Goal: Task Accomplishment & Management: Complete application form

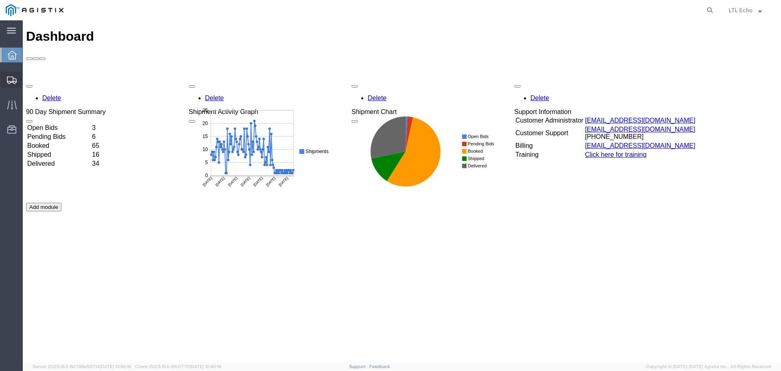
click at [13, 77] on icon at bounding box center [12, 79] width 10 height 7
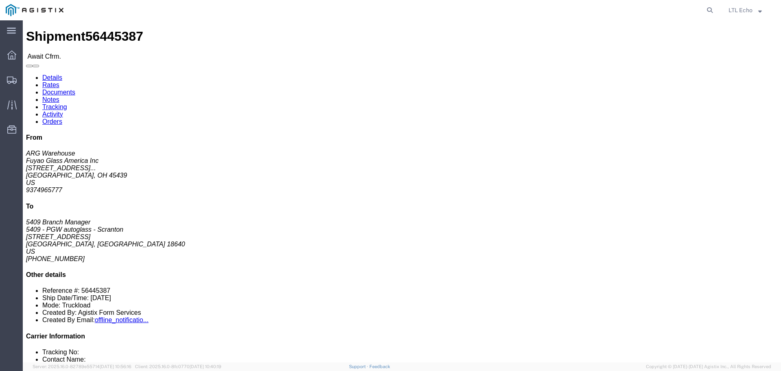
click address "Fuyao Glass America Inc (ARG Warehouse) FUYA [STREET_ADDRESS][PERSON_NAME] Attn…"
copy address "45439"
drag, startPoint x: 59, startPoint y: 94, endPoint x: 9, endPoint y: 95, distance: 50.5
click address "Fuyao Glass America Inc (ARG Warehouse) FUYA [STREET_ADDRESS][PERSON_NAME] Attn…"
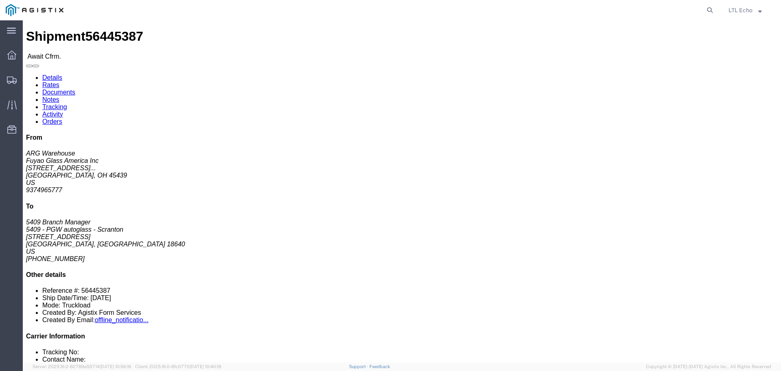
copy address "[STREET_ADDRESS][PERSON_NAME]"
drag, startPoint x: 208, startPoint y: 95, endPoint x: 156, endPoint y: 96, distance: 52.1
click address "5409 - PGW autoglass - Scranton (5409 Branch Manager) [STREET_ADDRESS] [PHONE_N…"
copy address "[STREET_ADDRESS]"
click b "56445387"
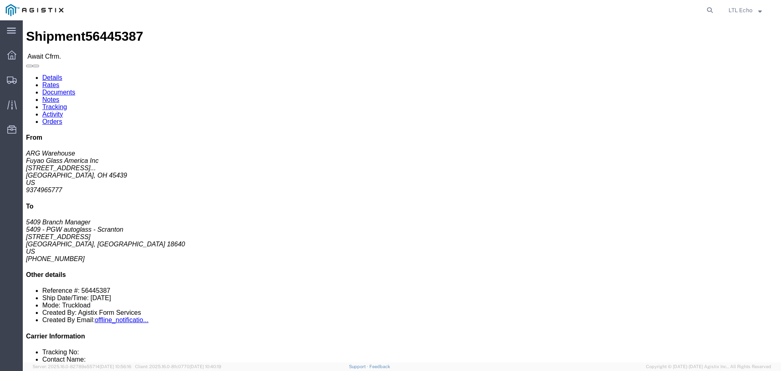
click b "56445387"
copy b "56445387"
click b "FGA250974-5/FGA250795-2/FGA250873-3/FGA250999-2"
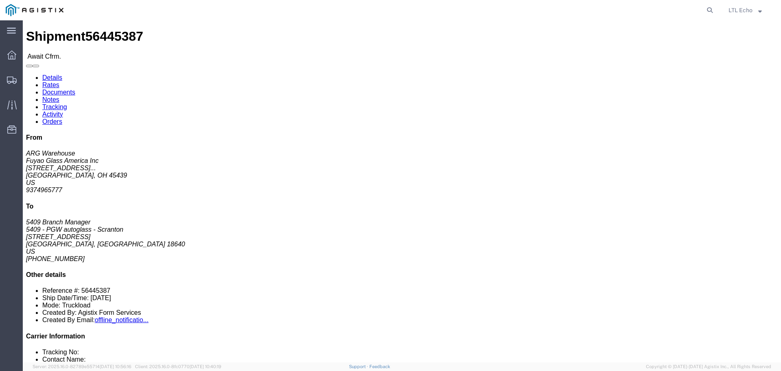
click div "Ship From Fuyao Glass America Inc (ARG Warehouse) FUYA [STREET_ADDRESS][PERSON_…"
drag, startPoint x: 502, startPoint y: 71, endPoint x: 502, endPoint y: 76, distance: 5.8
click div "References Bill Of Lading: 56445387 Purchase Order: FGA250974-5/FGA250795-2/FGA…"
click b "56445387"
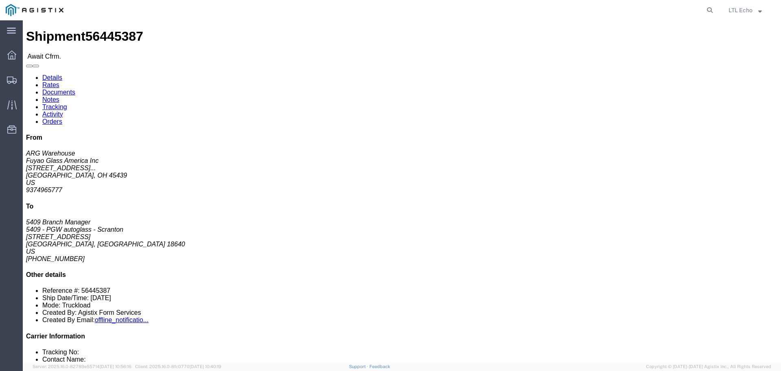
copy b "56445387"
click link "Notes"
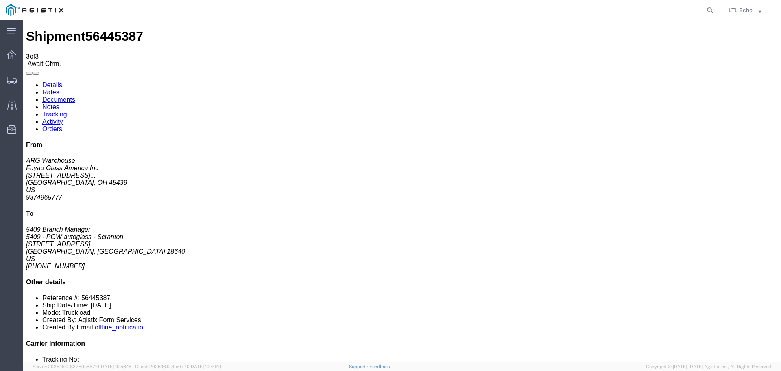
drag, startPoint x: 284, startPoint y: 113, endPoint x: 355, endPoint y: 114, distance: 71.2
copy span "Narrow Etracks with Straps;"
drag, startPoint x: 317, startPoint y: 153, endPoint x: 321, endPoint y: 168, distance: 15.0
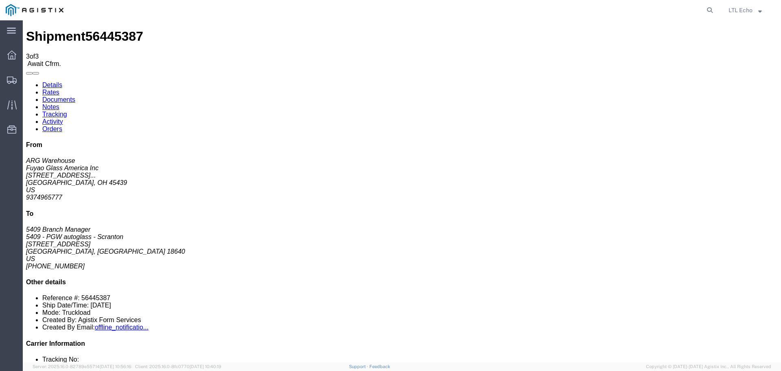
drag, startPoint x: 283, startPoint y: 153, endPoint x: 311, endPoint y: 159, distance: 28.4
drag, startPoint x: 317, startPoint y: 154, endPoint x: 321, endPoint y: 167, distance: 13.6
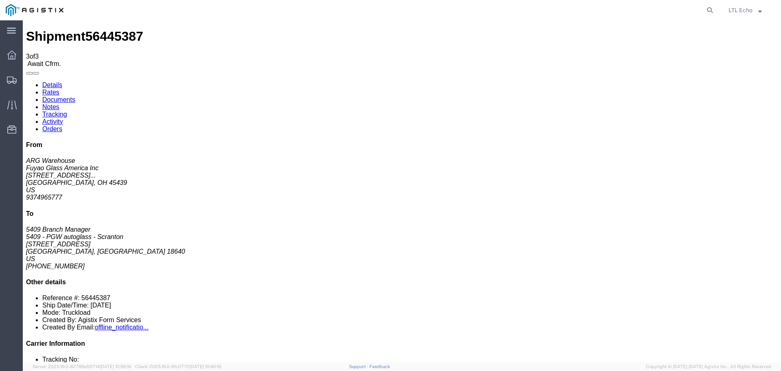
copy td "53' Dry-Van Trailer with E-Track Vertical Posts and (2) E-track ratchet straps …"
click at [44, 81] on link "Details" at bounding box center [52, 84] width 20 height 7
click link "Rates"
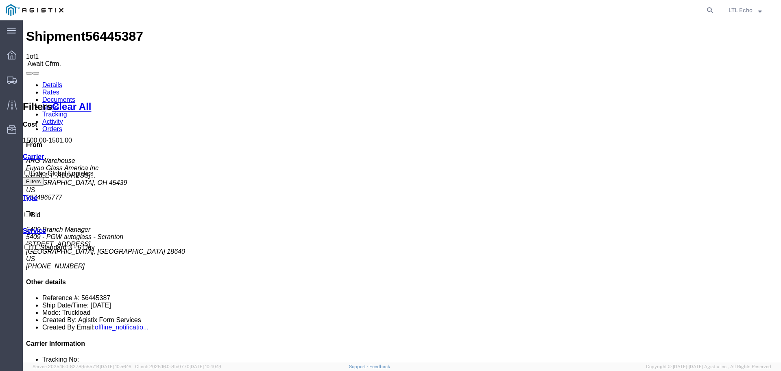
click at [50, 81] on link "Details" at bounding box center [52, 84] width 20 height 7
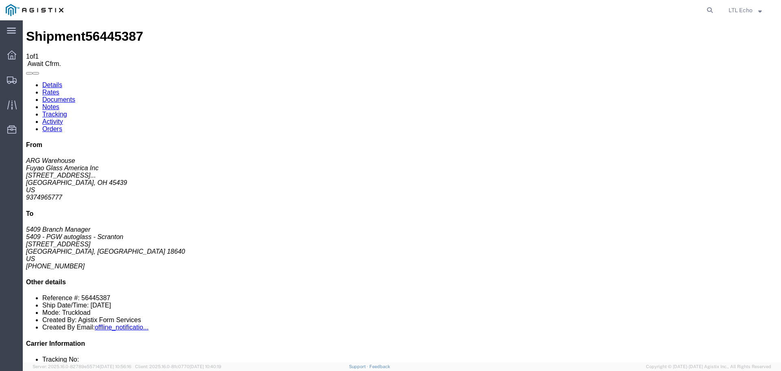
click b "56445387"
copy b "56445387"
click b "FGA250974-5/FGA250795-2/FGA250873-3/FGA250999-2"
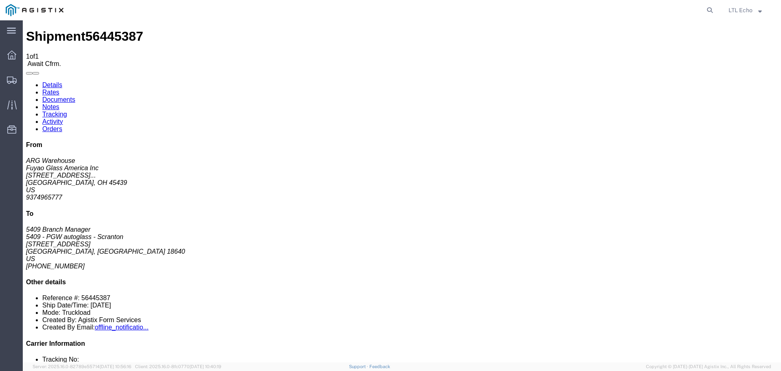
drag, startPoint x: 507, startPoint y: 98, endPoint x: 471, endPoint y: 98, distance: 36.2
click b "FGA250974-5/FGA250795-2/FGA250873-3/FGA250999-2"
drag, startPoint x: 497, startPoint y: 144, endPoint x: 479, endPoint y: 105, distance: 43.5
click div "Ship From Fuyao Glass America Inc (ARG Warehouse) FUYA [STREET_ADDRESS][PERSON_…"
drag, startPoint x: 470, startPoint y: 94, endPoint x: 508, endPoint y: 97, distance: 37.6
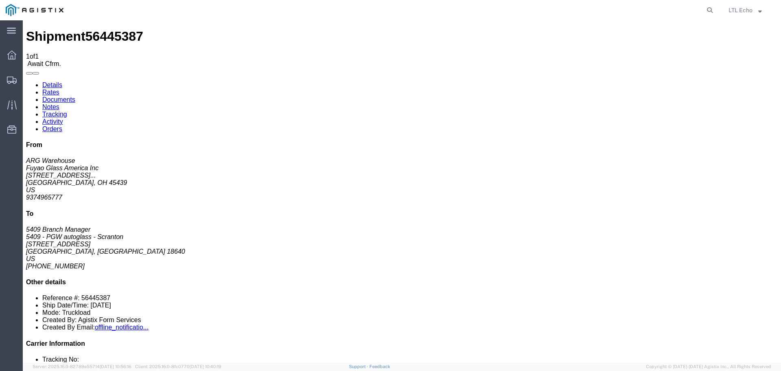
click p "Bill Of Lading: 56445387 Purchase Order: FGA250974-5/FGA250795-2/FGA250873-3/FG…"
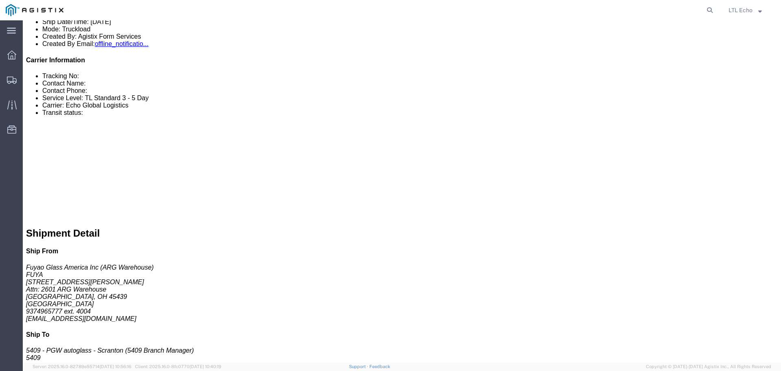
scroll to position [285, 0]
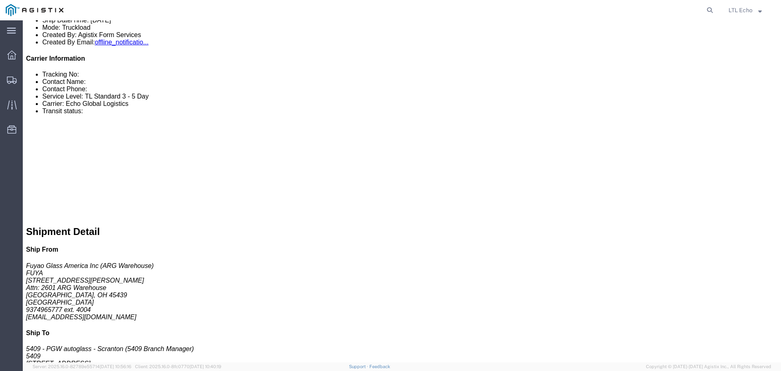
drag, startPoint x: 124, startPoint y: 92, endPoint x: 62, endPoint y: 92, distance: 61.8
click p "Cost Center: 5409 Freight In Cost Center Number: 5409-3600-50180-0000"
copy b "5409-3600-50180-0000"
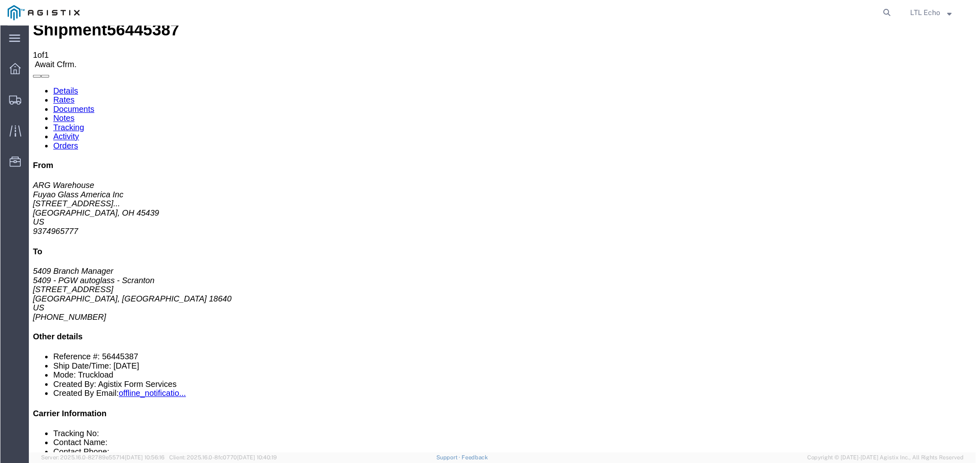
scroll to position [0, 0]
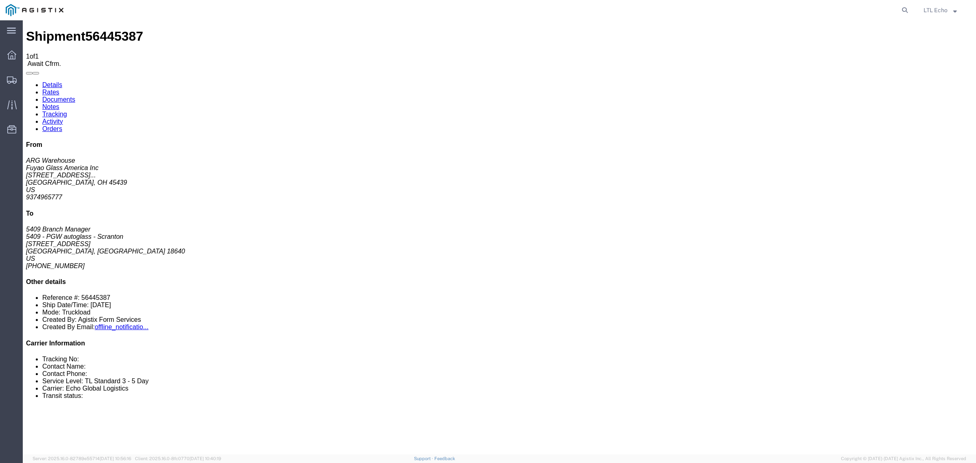
drag, startPoint x: 657, startPoint y: 98, endPoint x: 692, endPoint y: 98, distance: 35.4
click b "FGA250974-5/FGA250795-2/FGA250873-3/FGA250999-2"
copy b "FGA250795-2/"
drag, startPoint x: 694, startPoint y: 96, endPoint x: 730, endPoint y: 98, distance: 35.9
click b "FGA250974-5/FGA250795-2/FGA250873-3/FGA250999-2"
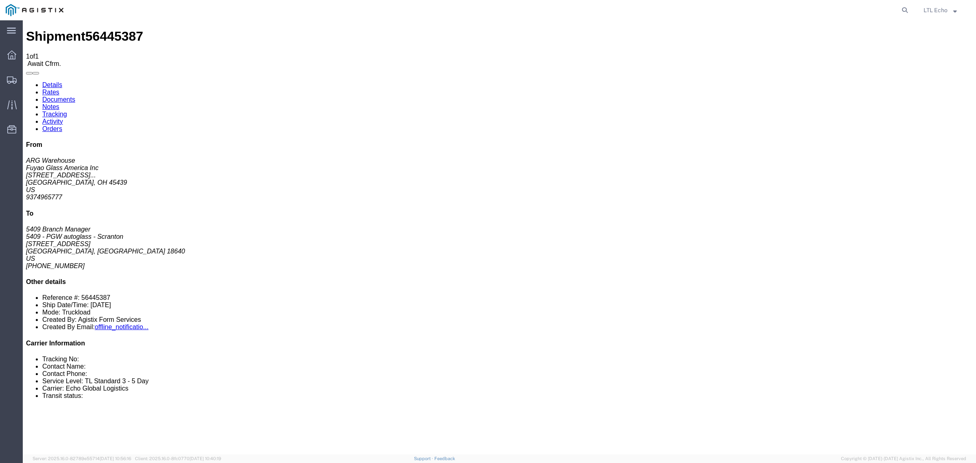
drag, startPoint x: 728, startPoint y: 118, endPoint x: 730, endPoint y: 104, distance: 14.3
click div "Ship From Fuyao Glass America Inc (ARG Warehouse) FUYA [STREET_ADDRESS][PERSON_…"
drag, startPoint x: 731, startPoint y: 98, endPoint x: 768, endPoint y: 98, distance: 37.4
click p "Bill Of Lading: 56445387 Purchase Order: FGA250974-5/FGA250795-2/FGA250873-3/FG…"
click link "Confirm"
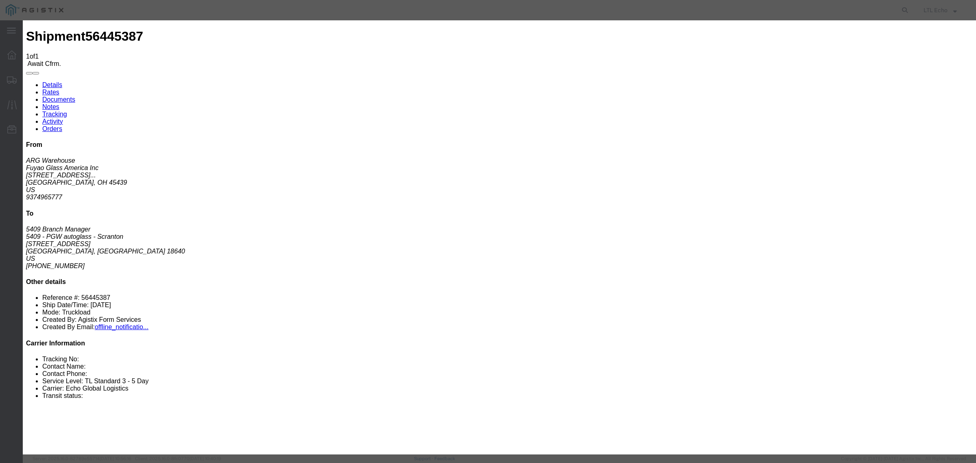
click input "checkbox"
checkbox input "true"
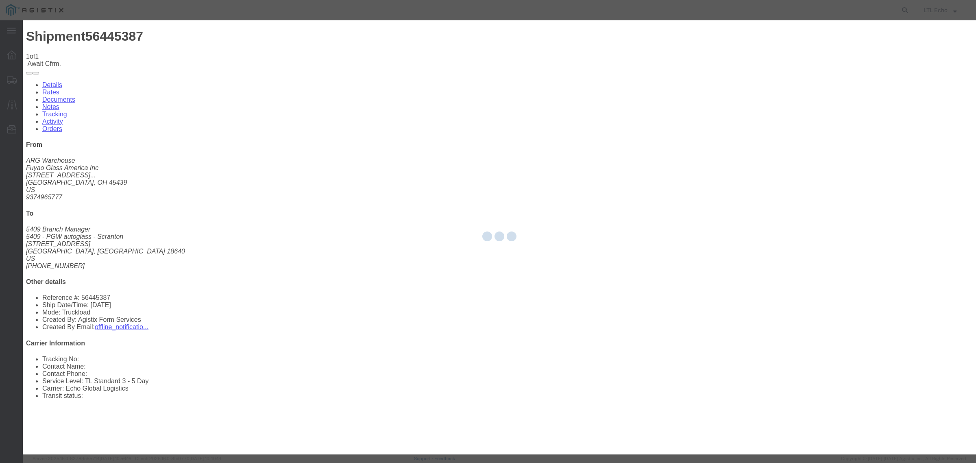
type input "LTL Echo"
type input "+ 8005116111"
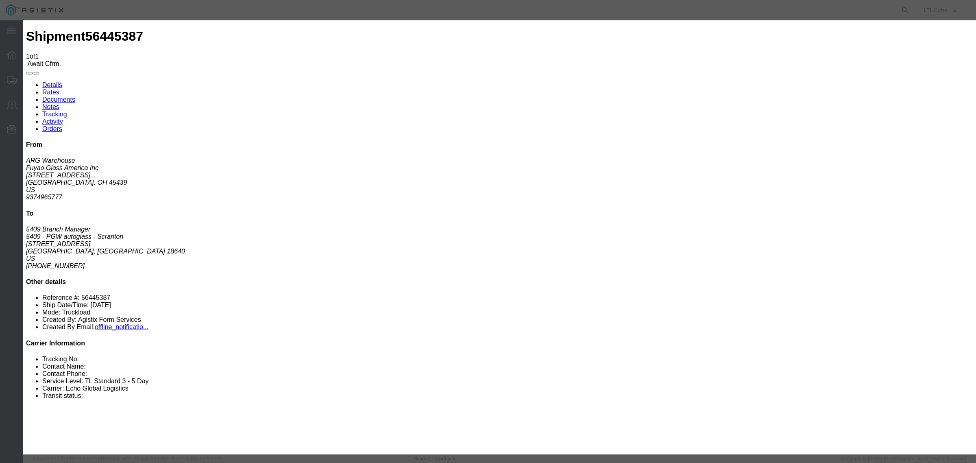
click input "text"
paste input "63848146"
type input "63848146"
click button "Submit"
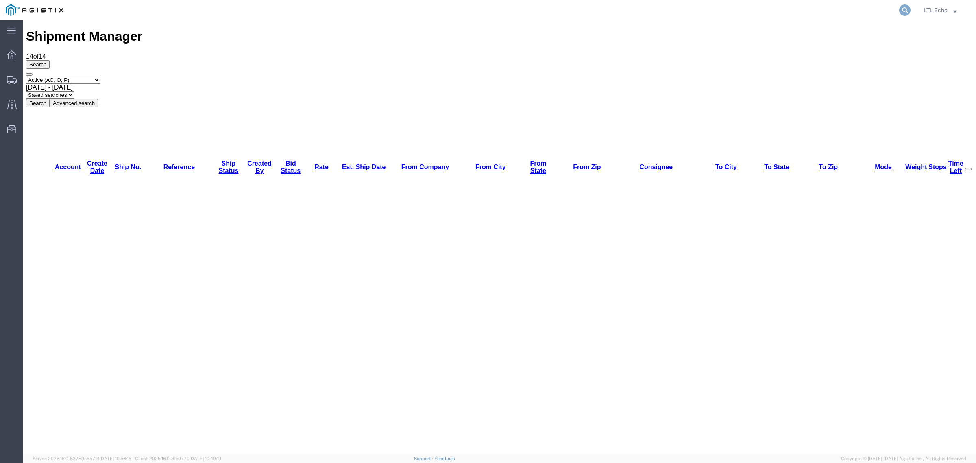
click at [781, 11] on icon at bounding box center [904, 9] width 11 height 11
click at [781, 15] on input "search" at bounding box center [775, 10] width 247 height 20
paste input "63848146"
type input "63848146"
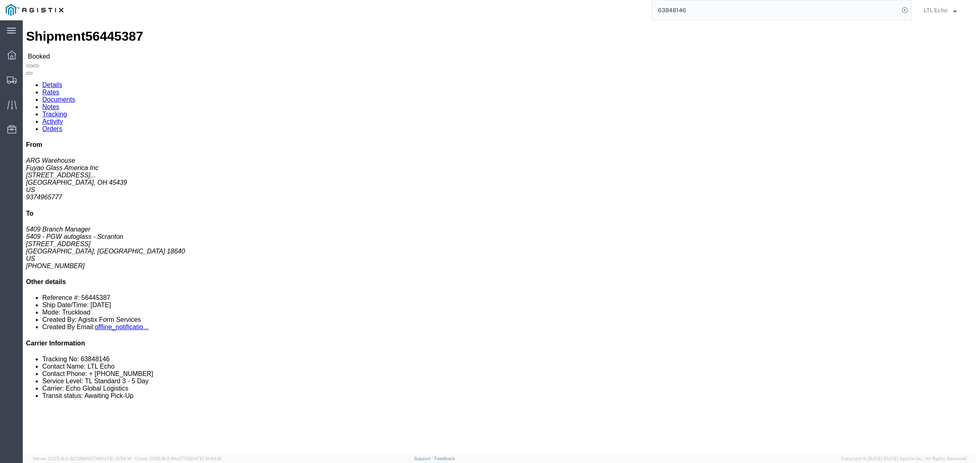
click p "Bill Of Lading: 56445387 Purchase Order: FGA250974-5/FGA250795-2/FGA250873-3/FG…"
click b "56445387"
click li "Tracking No: 63848146"
